Goal: Task Accomplishment & Management: Manage account settings

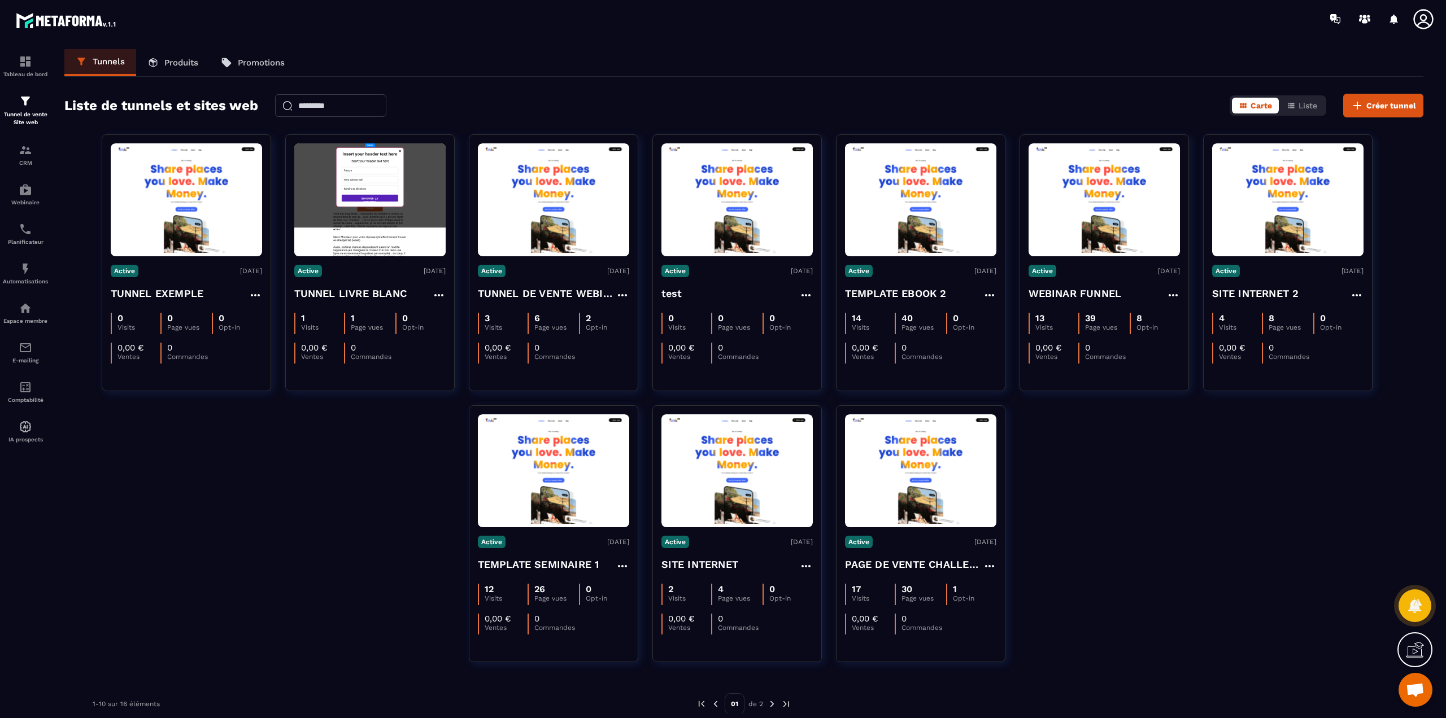
click at [1434, 20] on icon at bounding box center [1423, 19] width 23 height 23
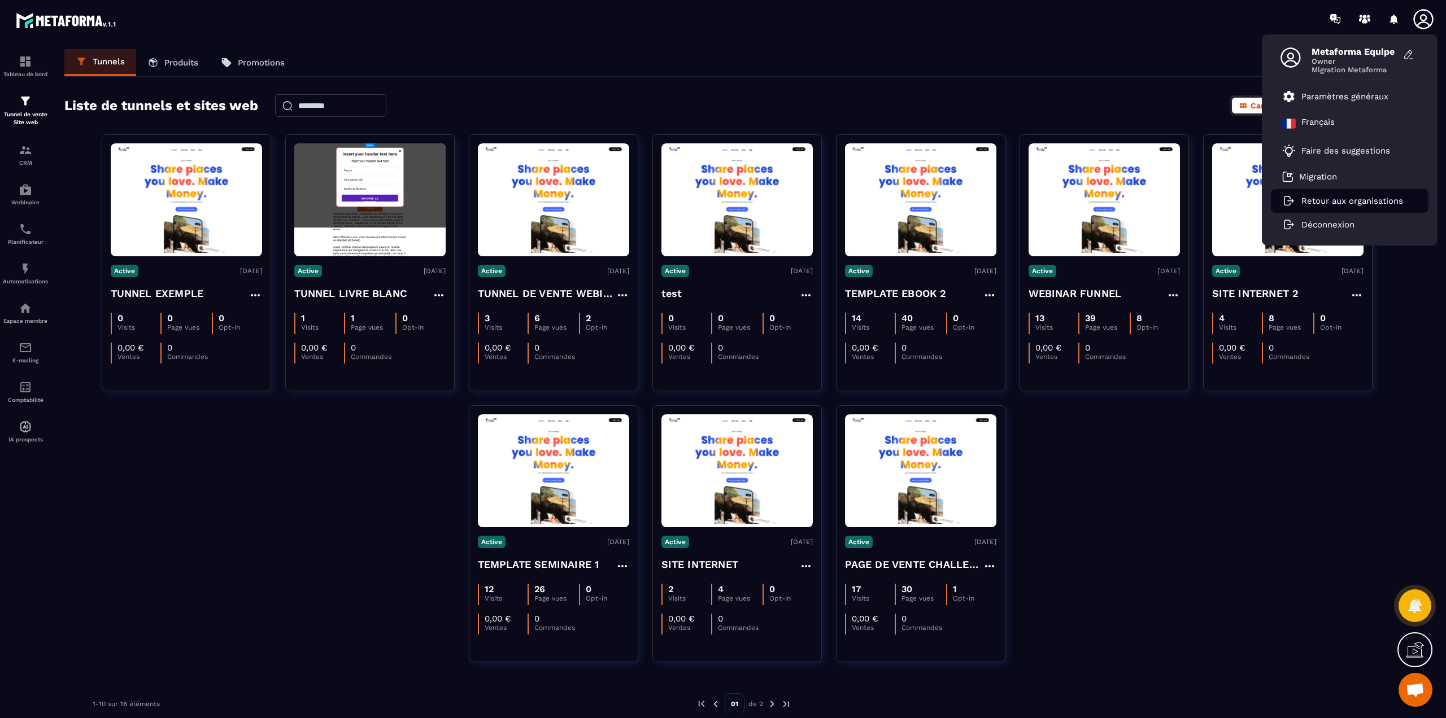
click at [1328, 197] on p "Retour aux organisations" at bounding box center [1352, 201] width 102 height 10
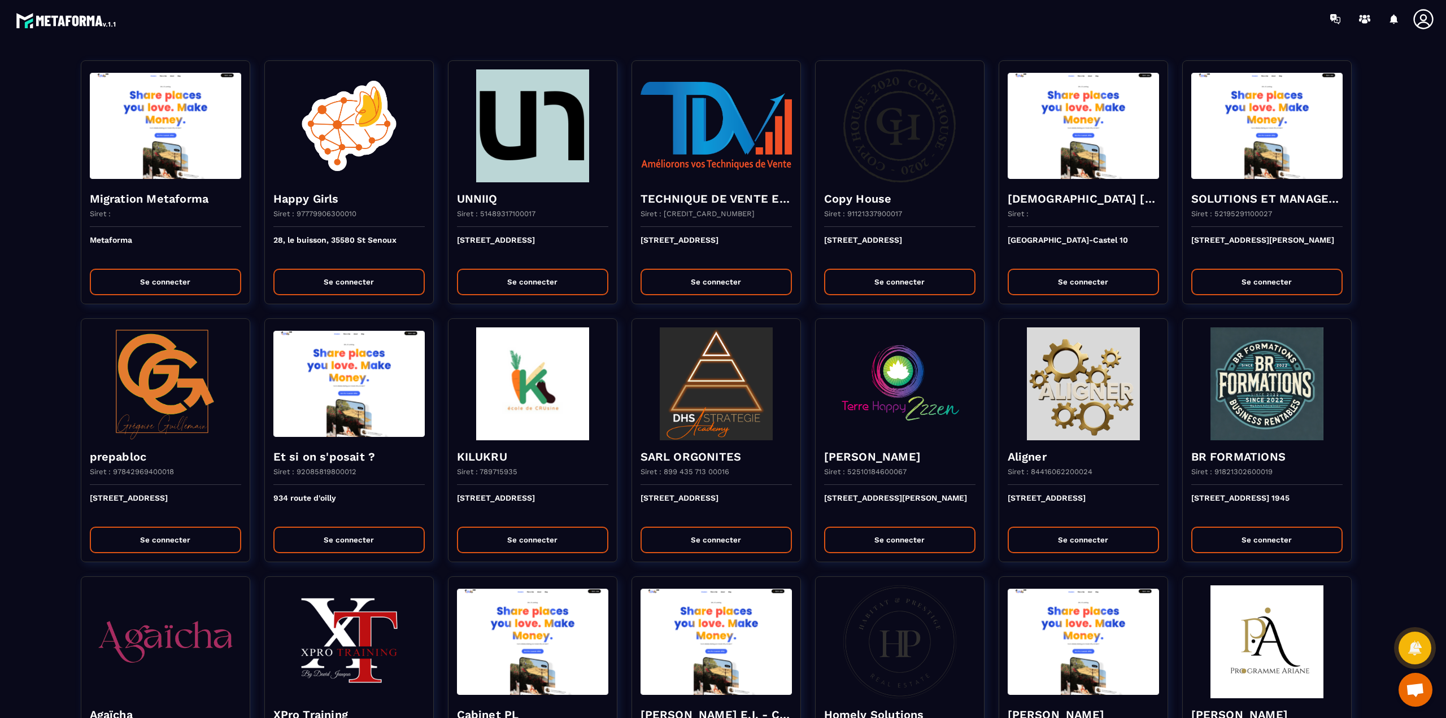
click at [1423, 27] on icon at bounding box center [1423, 19] width 23 height 23
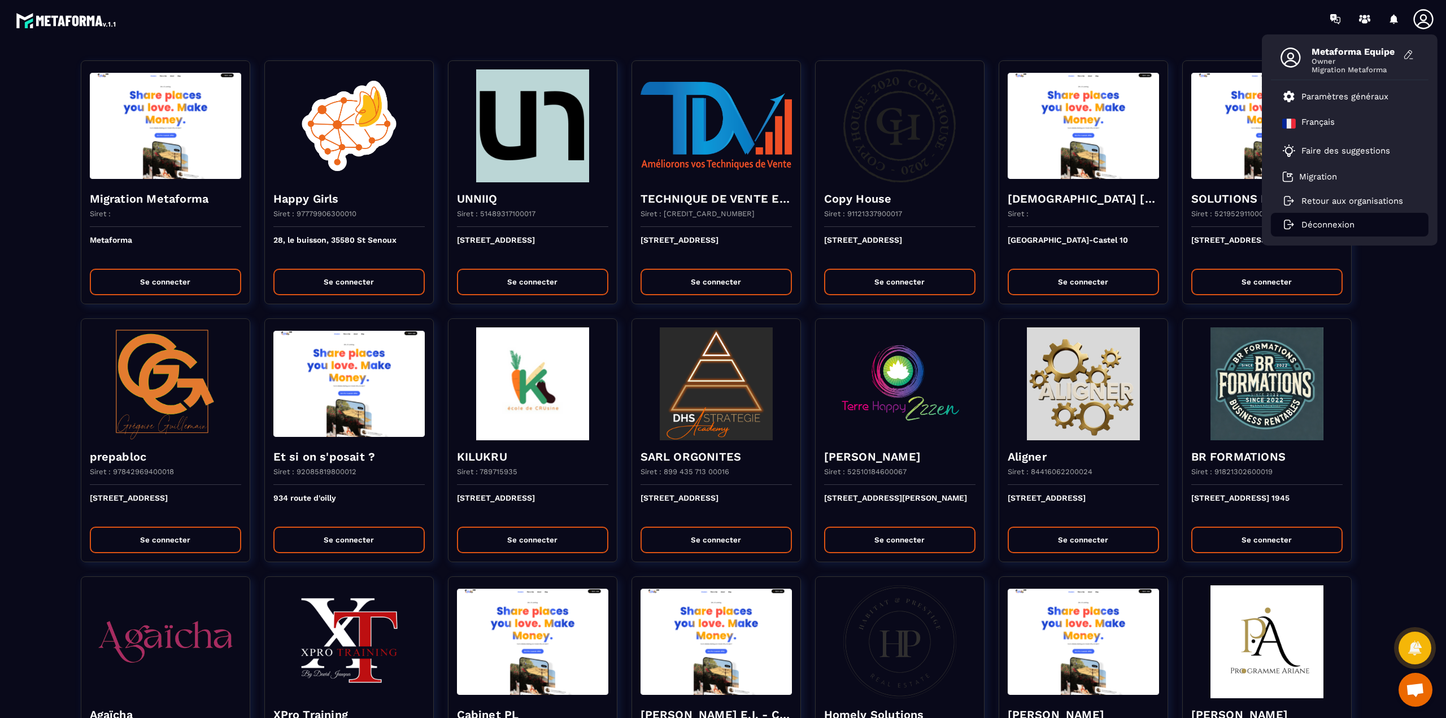
click at [1338, 217] on li "Déconnexion" at bounding box center [1350, 225] width 158 height 24
